Goal: Task Accomplishment & Management: Use online tool/utility

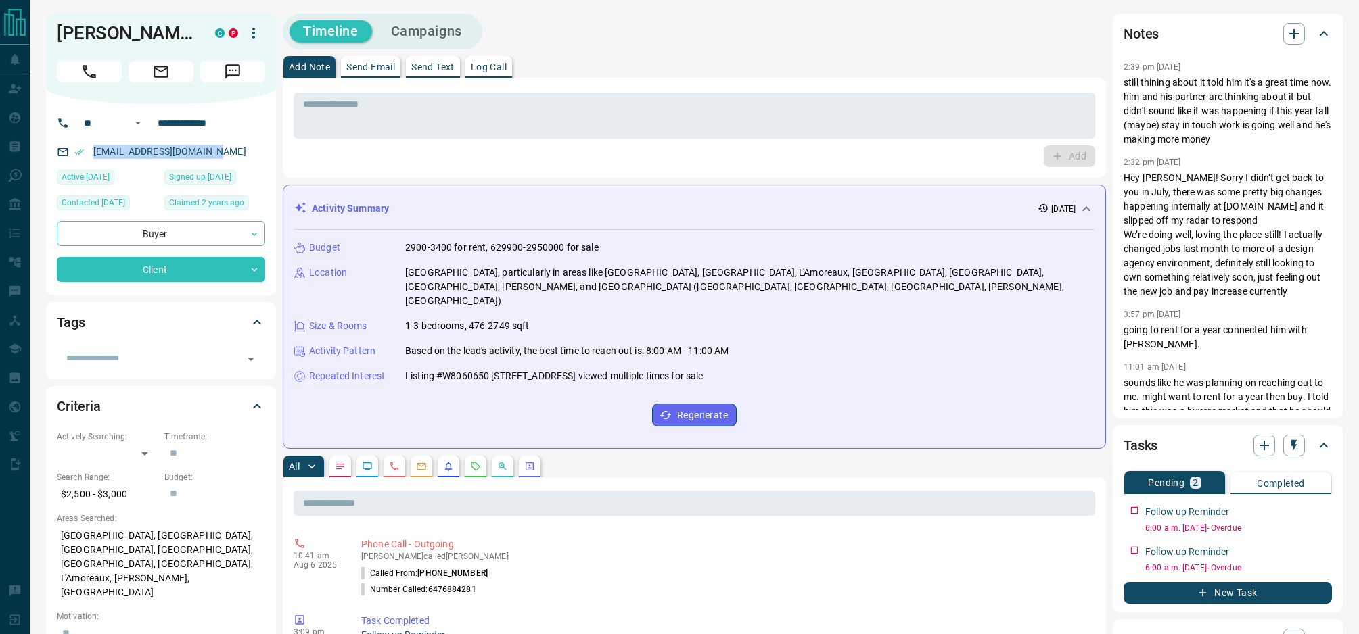
drag, startPoint x: 215, startPoint y: 151, endPoint x: 68, endPoint y: 143, distance: 147.7
click at [68, 143] on div "[EMAIL_ADDRESS][DOMAIN_NAME]" at bounding box center [161, 152] width 208 height 22
copy link "[EMAIL_ADDRESS][DOMAIN_NAME]"
click at [95, 73] on icon "Call" at bounding box center [89, 72] width 18 height 18
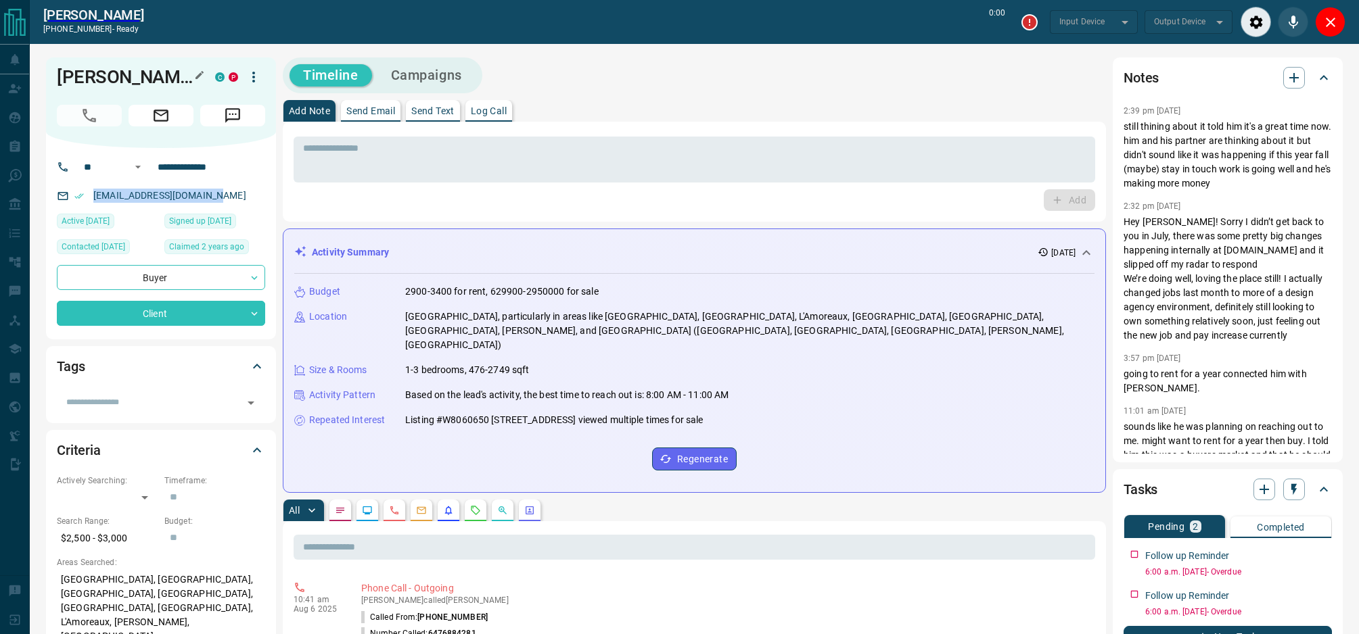
type input "*******"
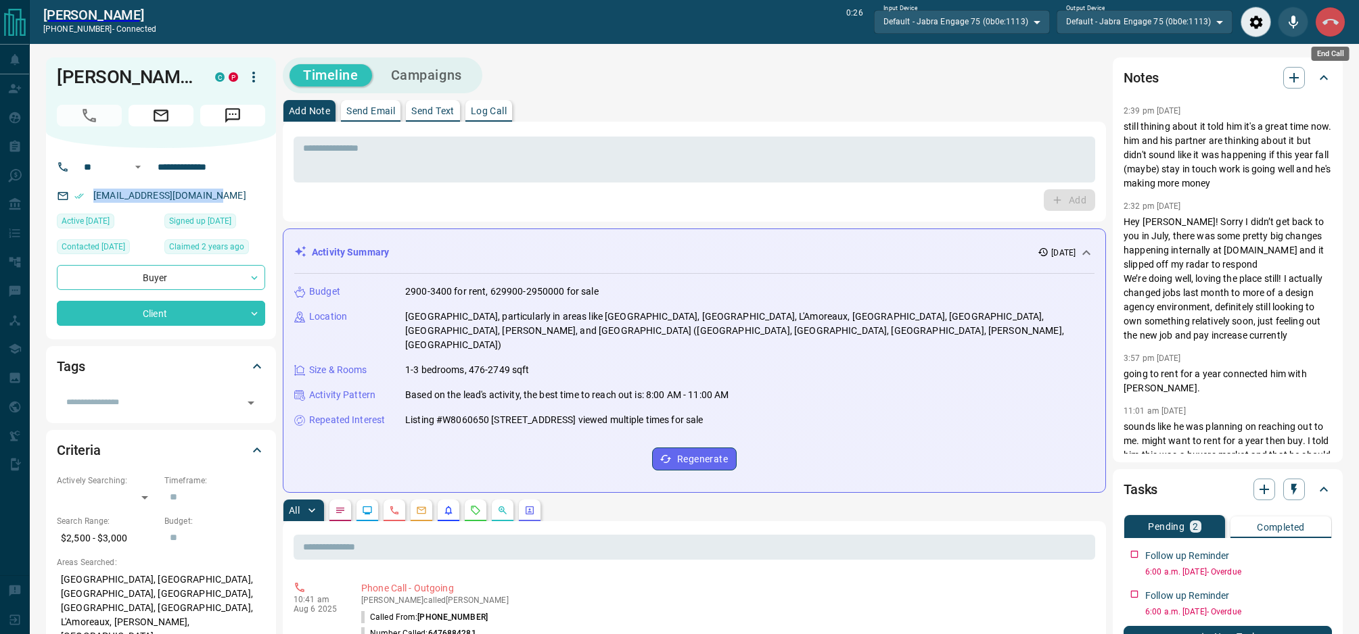
click at [1322, 23] on icon "End Call" at bounding box center [1330, 22] width 16 height 16
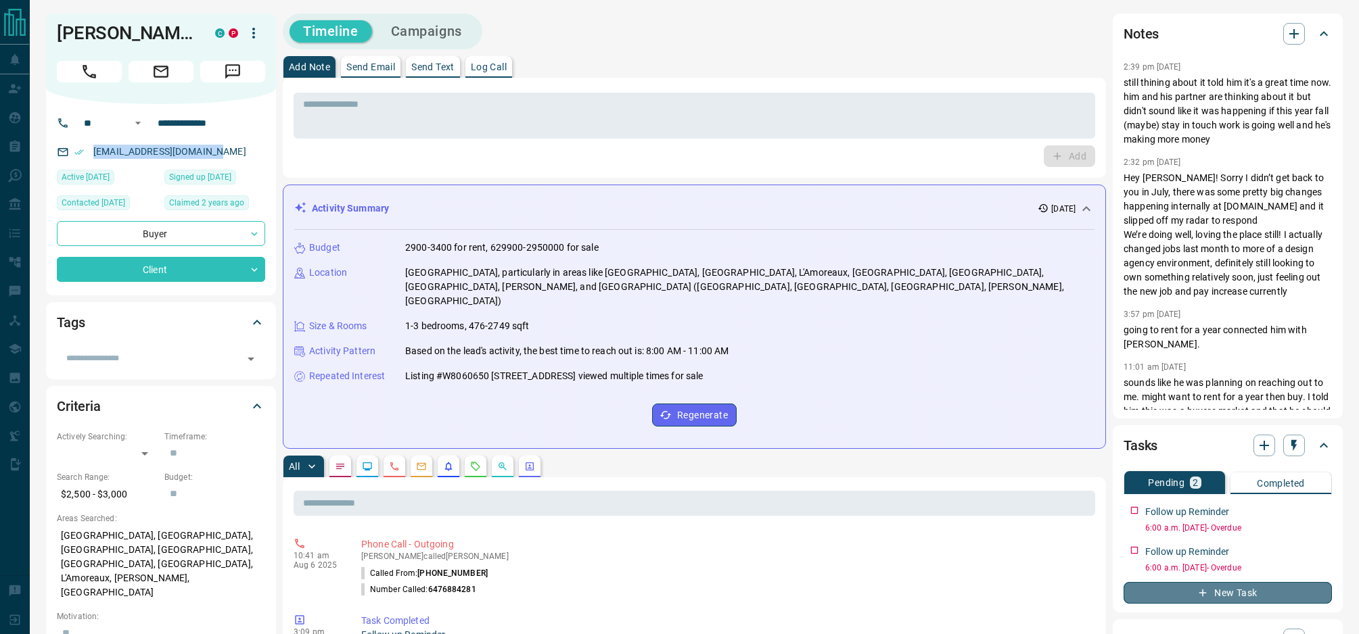
click at [1232, 592] on button "New Task" at bounding box center [1227, 593] width 208 height 22
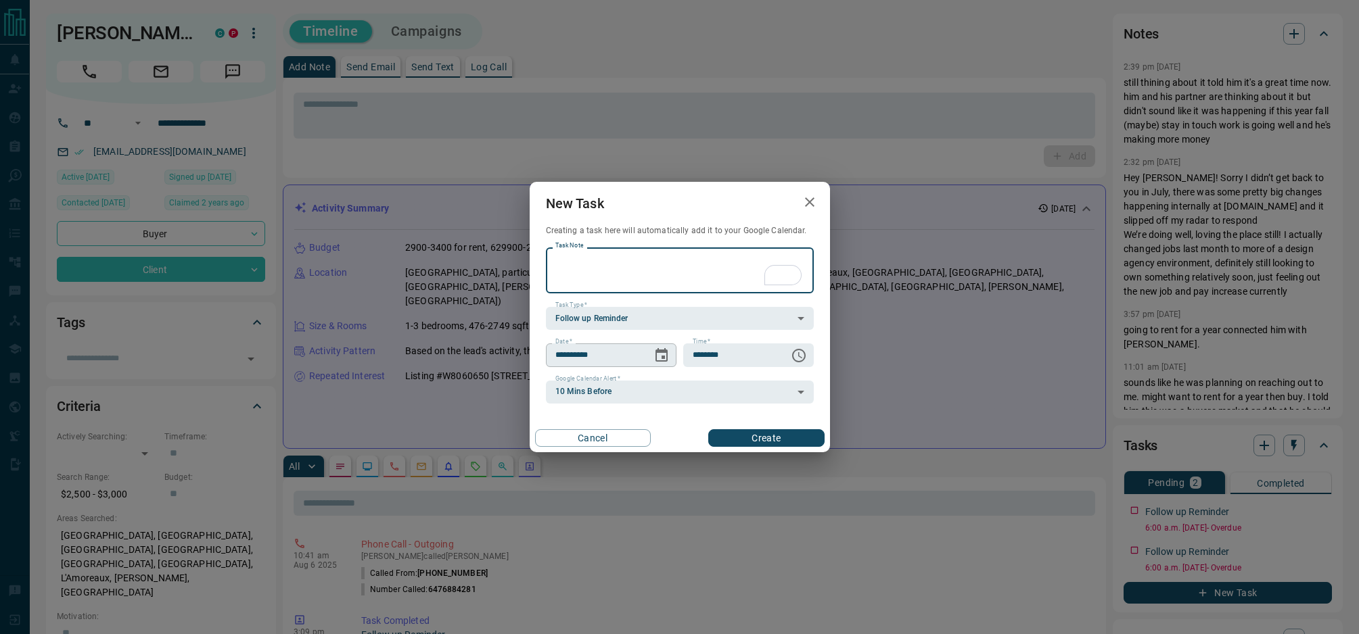
click at [663, 356] on icon "Choose date, selected date is Aug 14, 2025" at bounding box center [661, 355] width 12 height 14
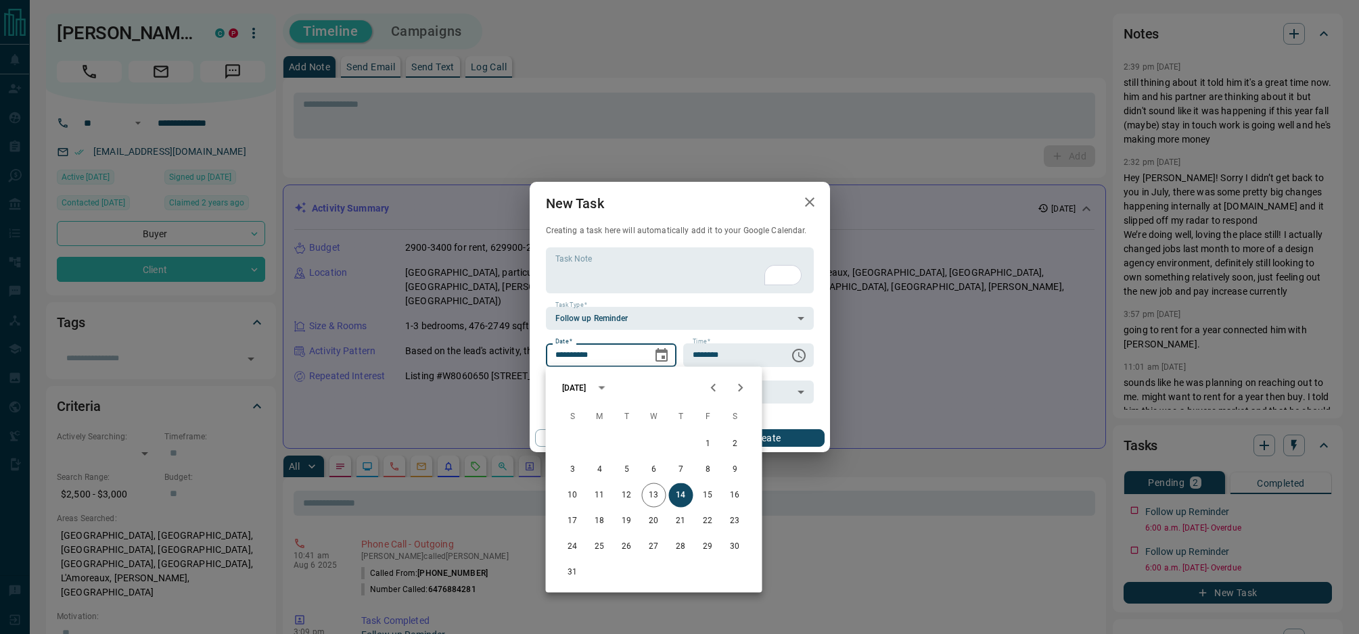
click at [745, 387] on icon "Next month" at bounding box center [740, 388] width 16 height 16
click at [706, 494] on button "19" at bounding box center [708, 496] width 24 height 24
type input "**********"
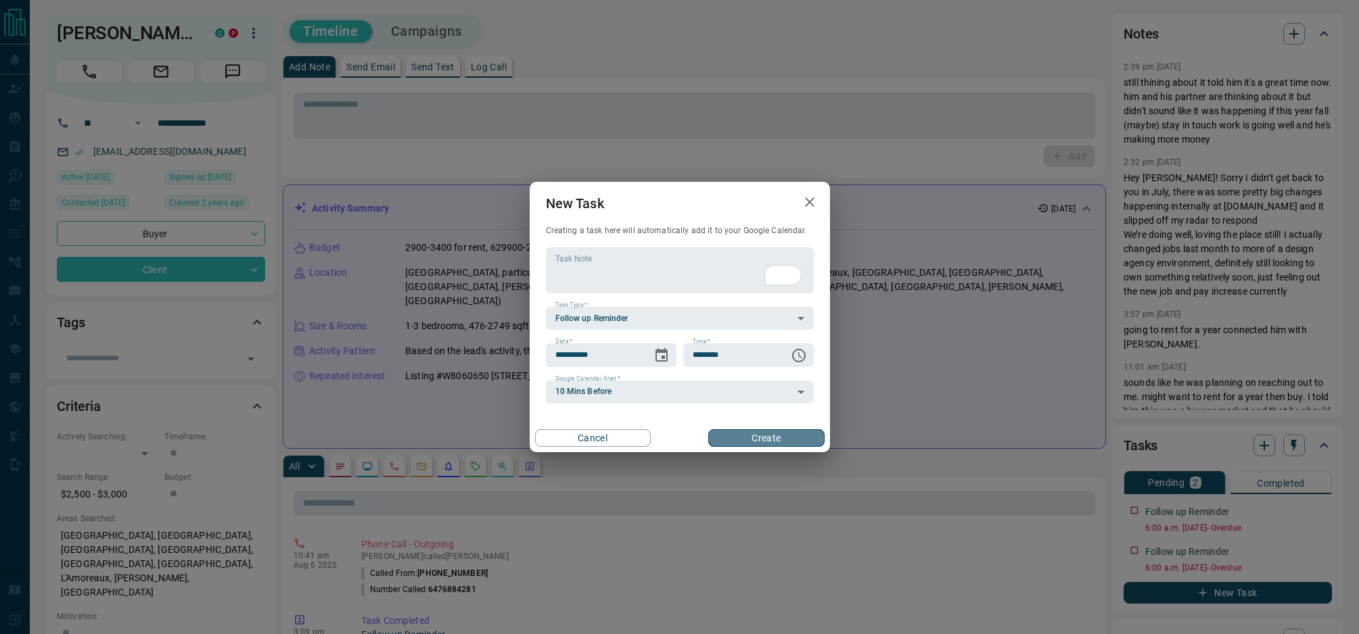
click at [788, 430] on button "Create" at bounding box center [766, 438] width 116 height 18
